Goal: Transaction & Acquisition: Purchase product/service

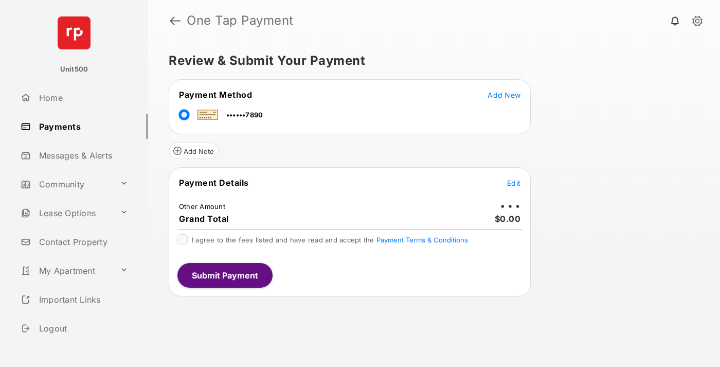
click at [514, 183] on span "Edit" at bounding box center [513, 183] width 13 height 9
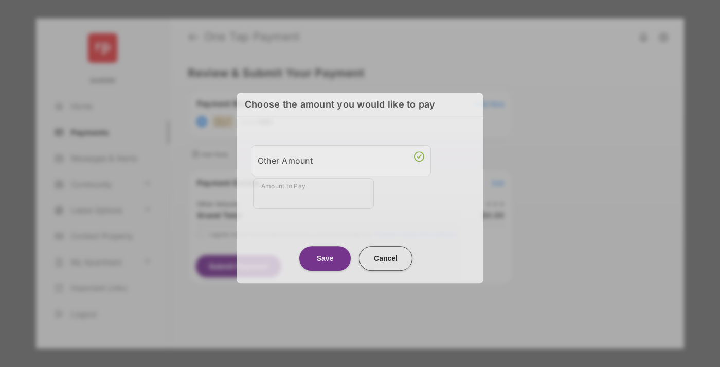
click at [341, 160] on div "Other Amount" at bounding box center [341, 160] width 167 height 17
type input "****"
click at [325, 254] on button "Save" at bounding box center [324, 258] width 51 height 25
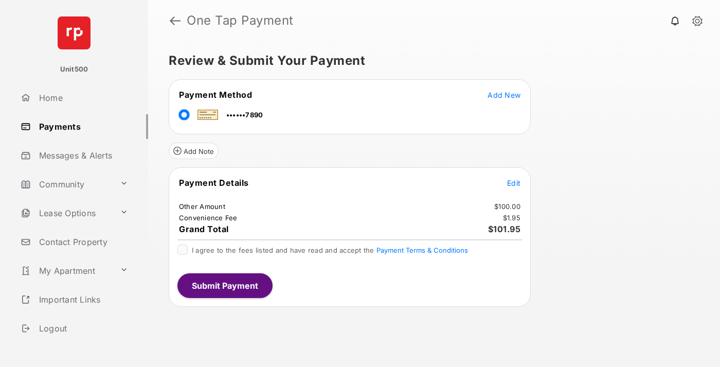
click at [514, 183] on span "Edit" at bounding box center [513, 183] width 13 height 9
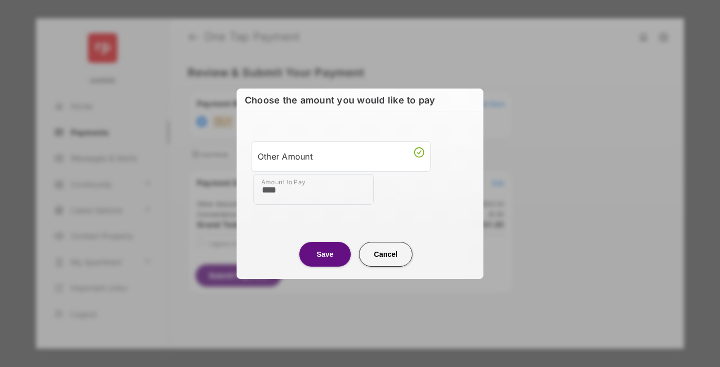
click at [325, 254] on button "Save" at bounding box center [324, 254] width 51 height 25
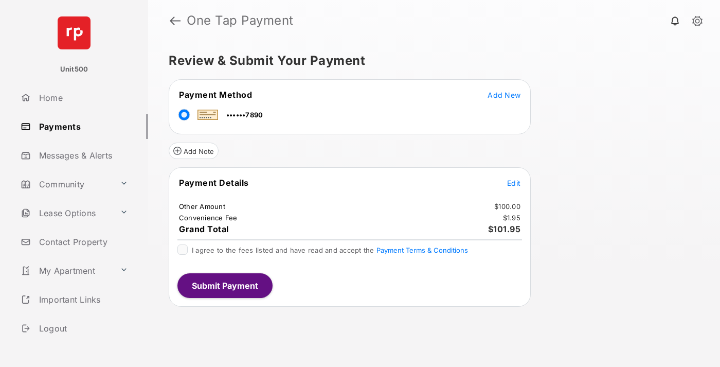
click at [224, 285] on button "Submit Payment" at bounding box center [224, 285] width 95 height 25
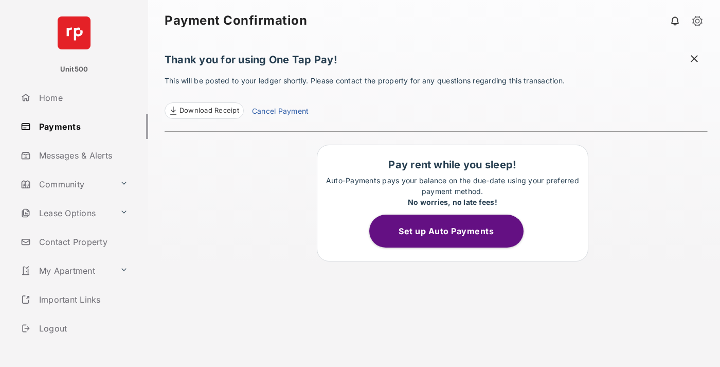
click at [695, 60] on span at bounding box center [694, 60] width 10 height 13
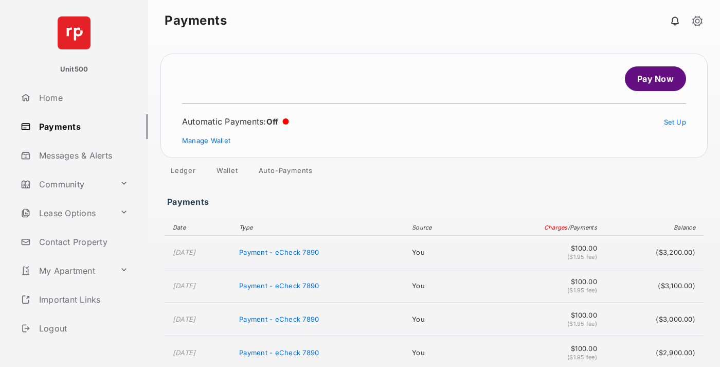
click at [206, 140] on link "Manage Wallet" at bounding box center [206, 140] width 48 height 8
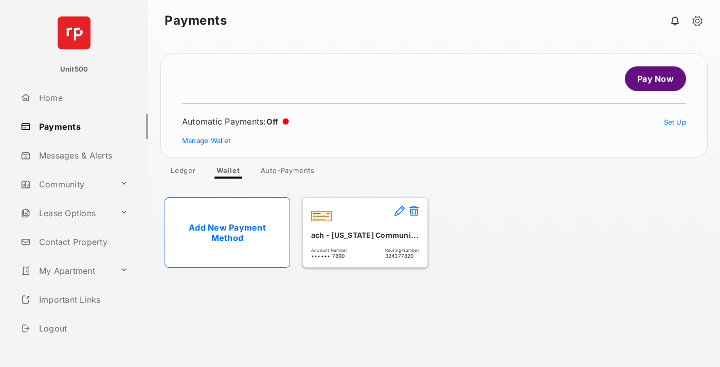
click at [414, 211] on button at bounding box center [414, 212] width 10 height 12
